Goal: Check status: Check status

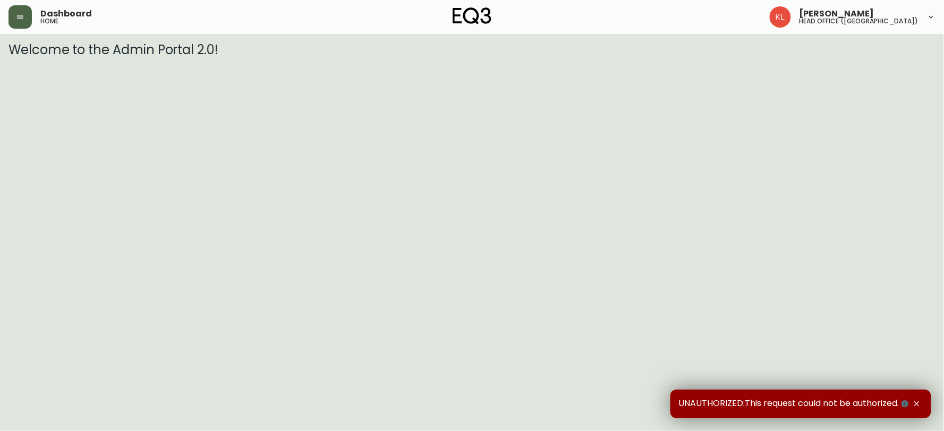
click at [16, 14] on icon "button" at bounding box center [20, 17] width 8 height 8
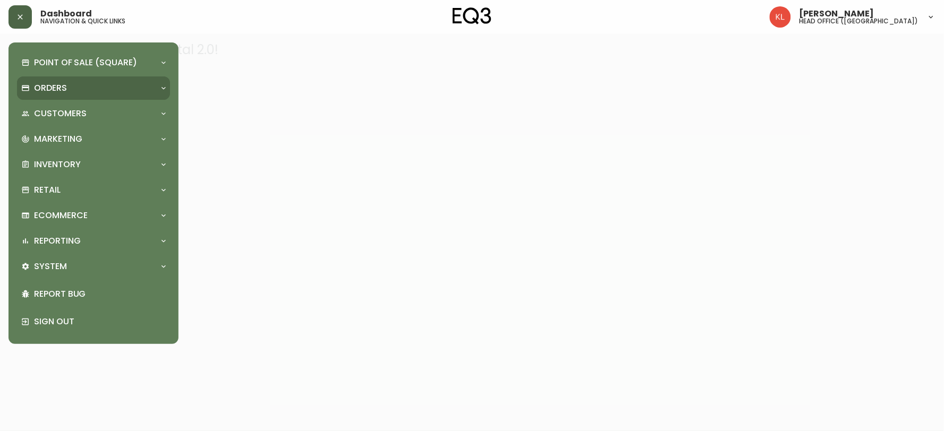
click at [44, 90] on p "Orders" at bounding box center [50, 88] width 33 height 12
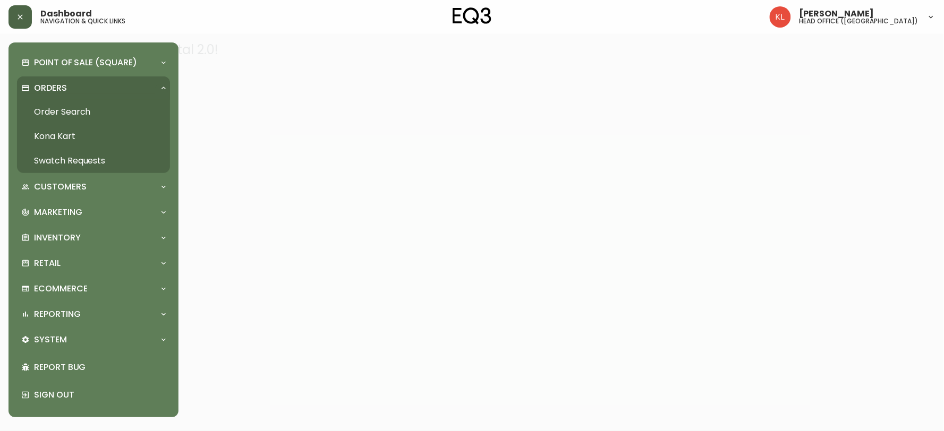
click at [67, 108] on link "Order Search" at bounding box center [93, 112] width 153 height 24
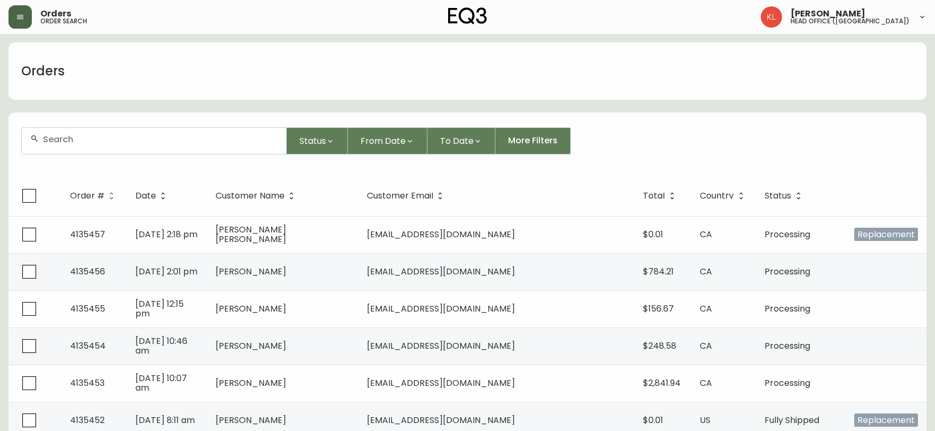
click at [55, 140] on input "text" at bounding box center [160, 139] width 235 height 10
paste input "4134394"
type input "4134394"
click at [136, 125] on form "4134394 Status From Date To Date More Filters" at bounding box center [467, 145] width 918 height 61
click at [117, 137] on input "4134394" at bounding box center [160, 139] width 235 height 10
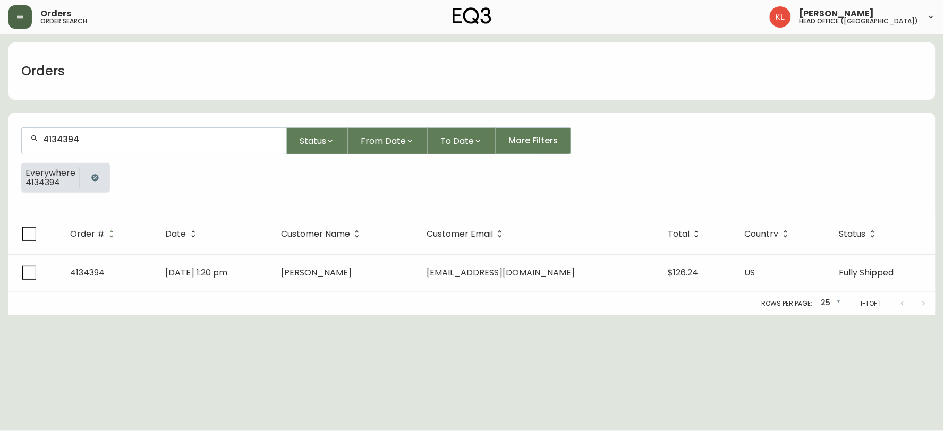
click at [327, 294] on div "Rows per page: 25 25 1-1 of 1" at bounding box center [471, 303] width 927 height 23
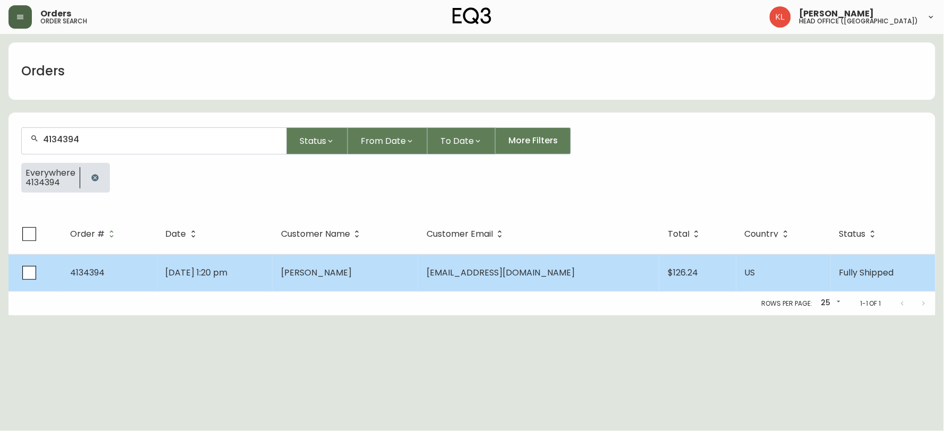
click at [389, 279] on td "[PERSON_NAME]" at bounding box center [345, 272] width 146 height 37
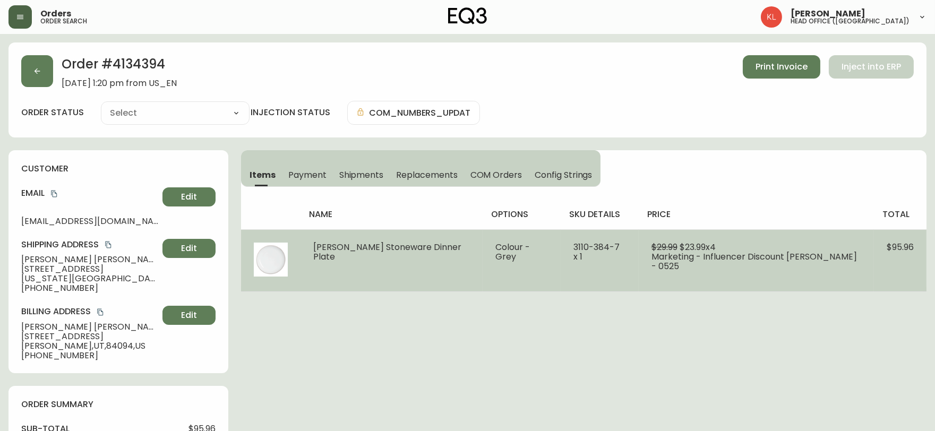
type input "Fully Shipped"
select select "FULLY_SHIPPED"
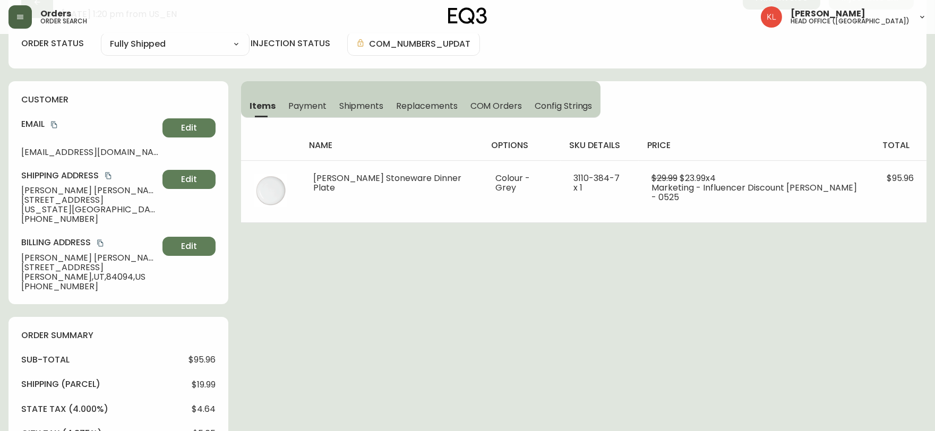
scroll to position [236, 0]
